Goal: Check status: Check status

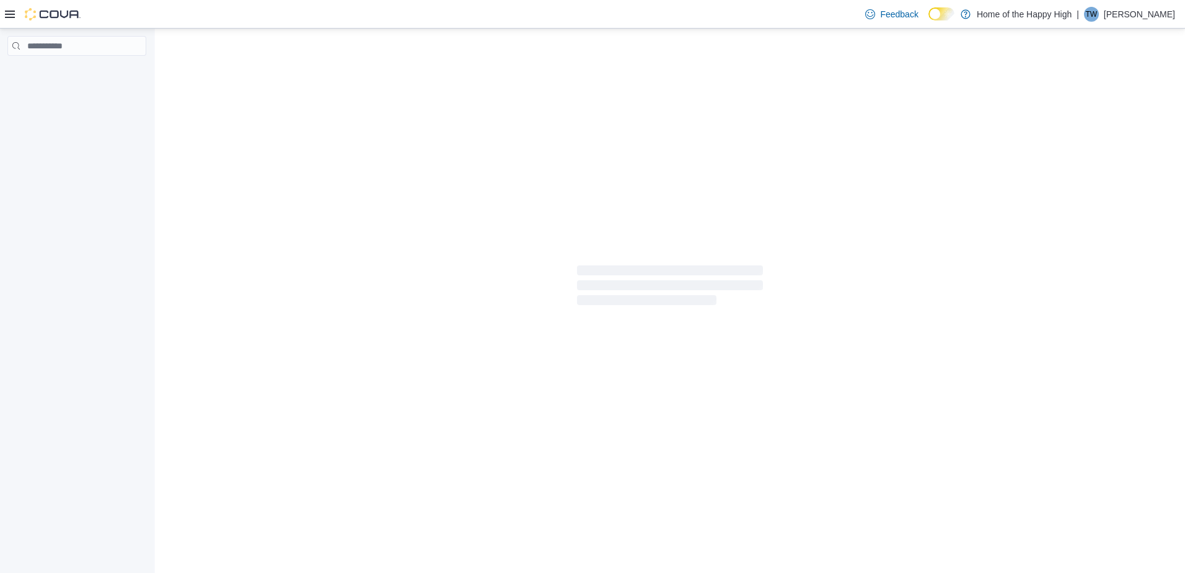
click at [699, 423] on div at bounding box center [670, 288] width 1030 height 518
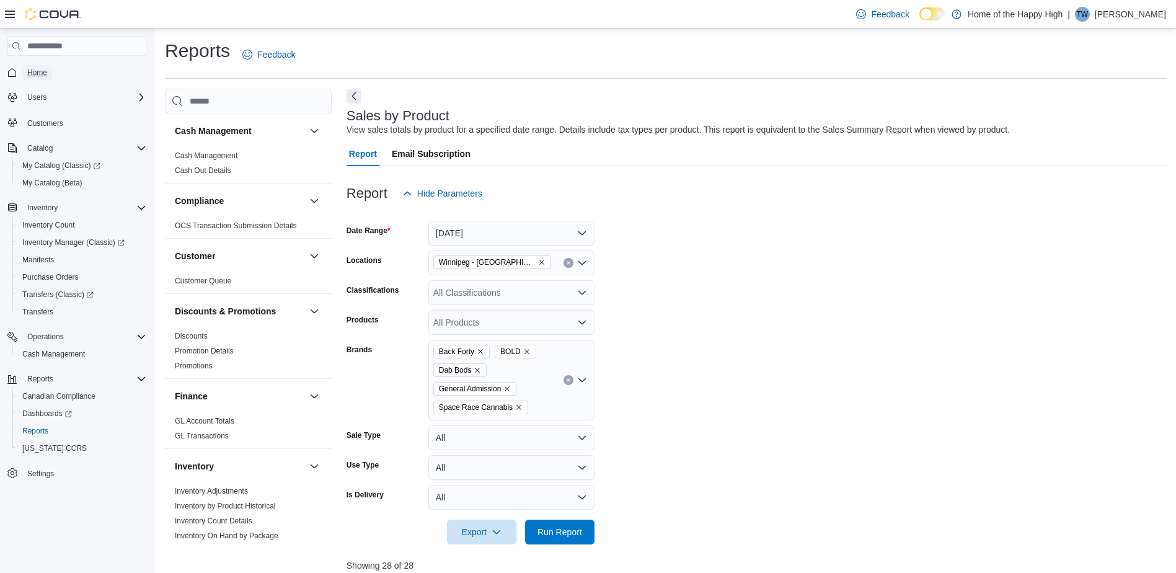
click at [37, 74] on span "Home" at bounding box center [37, 73] width 20 height 10
